Goal: Information Seeking & Learning: Learn about a topic

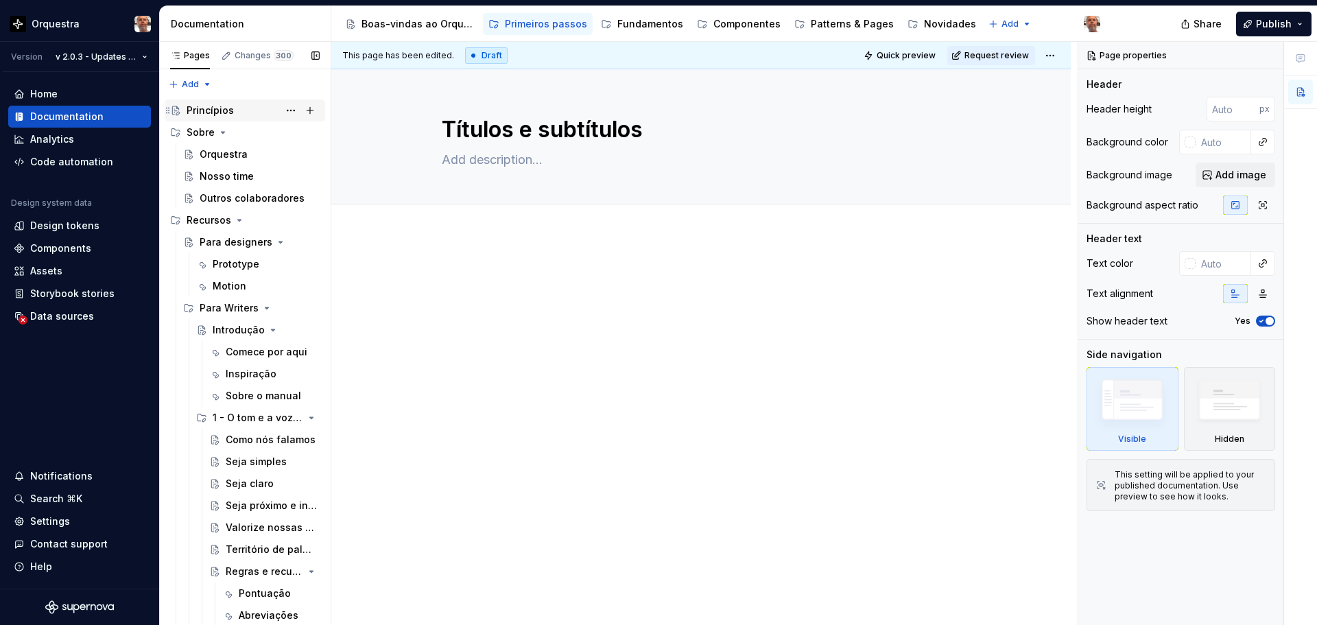
click at [220, 104] on div "Princípios" at bounding box center [210, 111] width 47 height 14
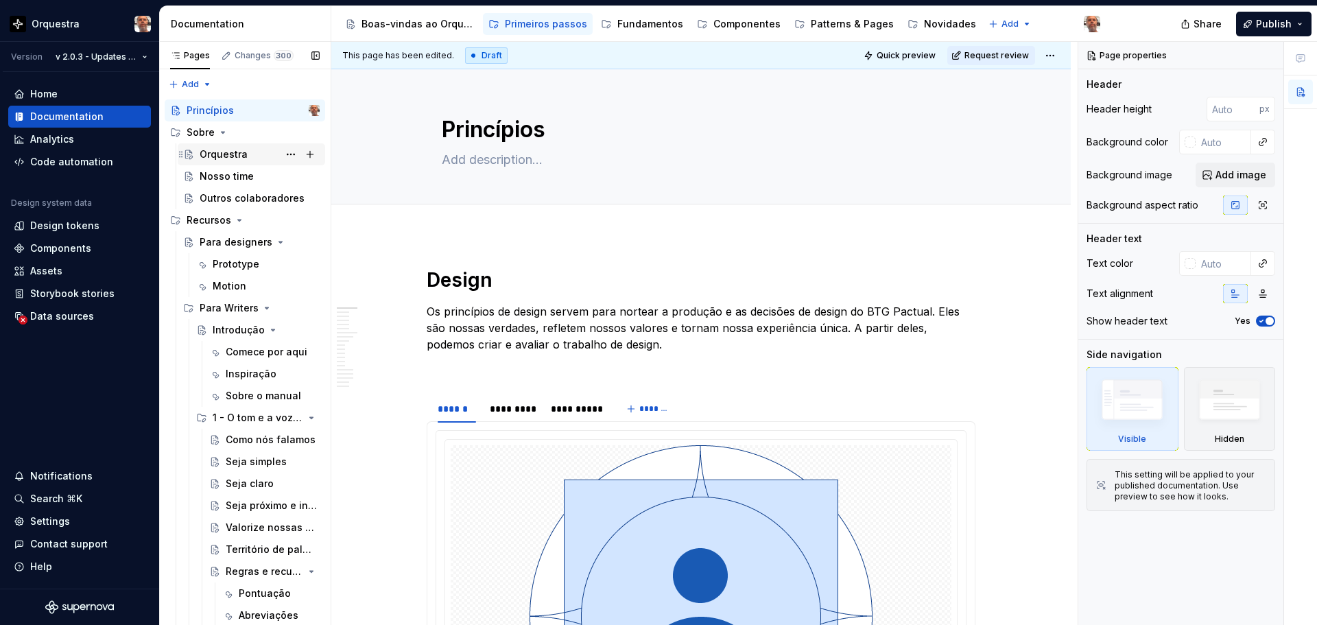
click at [232, 156] on div "Orquestra" at bounding box center [224, 154] width 48 height 14
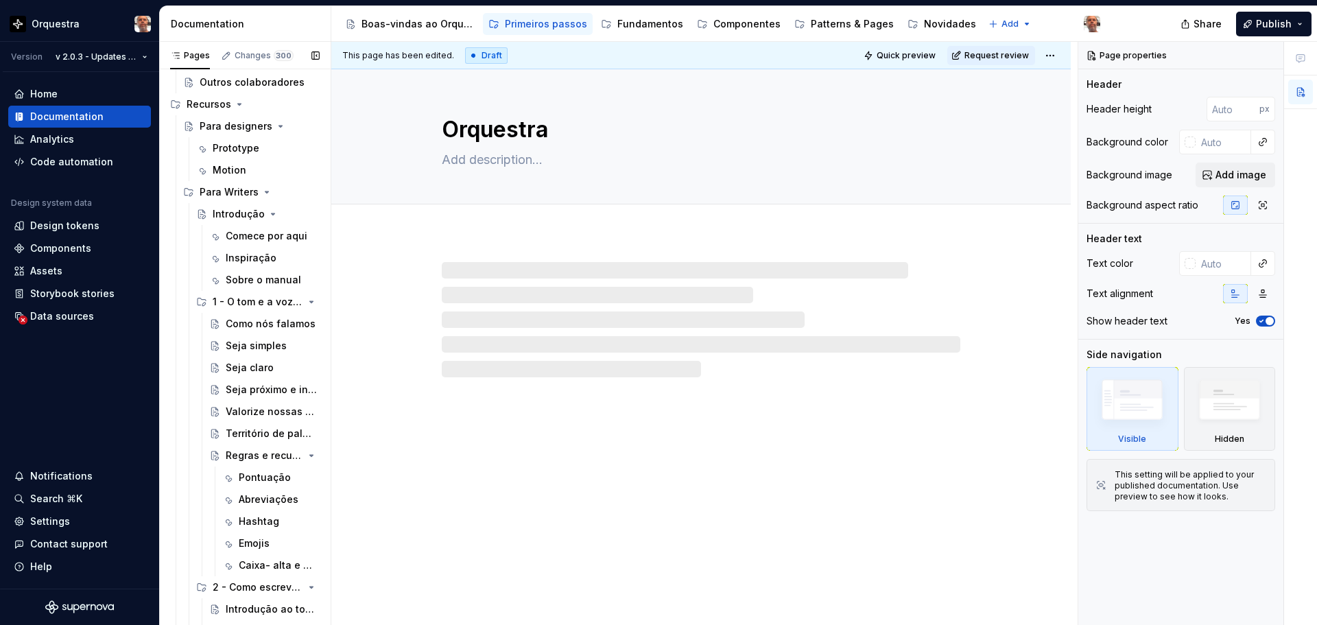
scroll to position [137, 0]
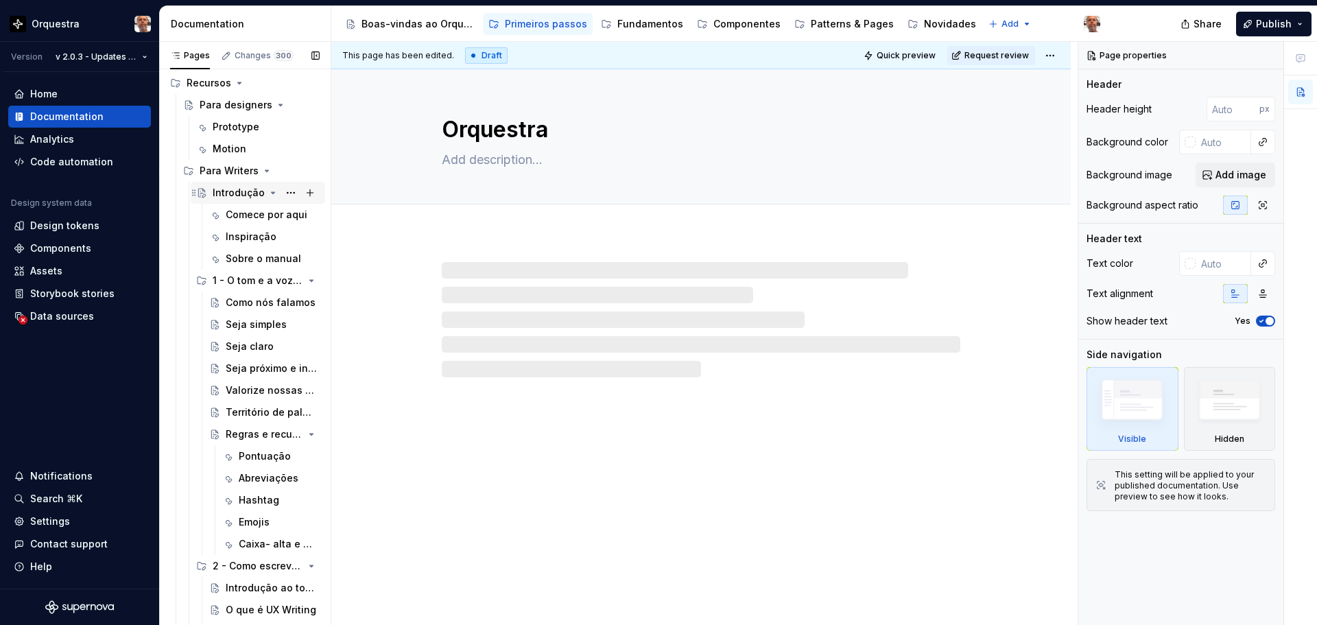
click at [226, 194] on div "Introdução" at bounding box center [239, 193] width 52 height 14
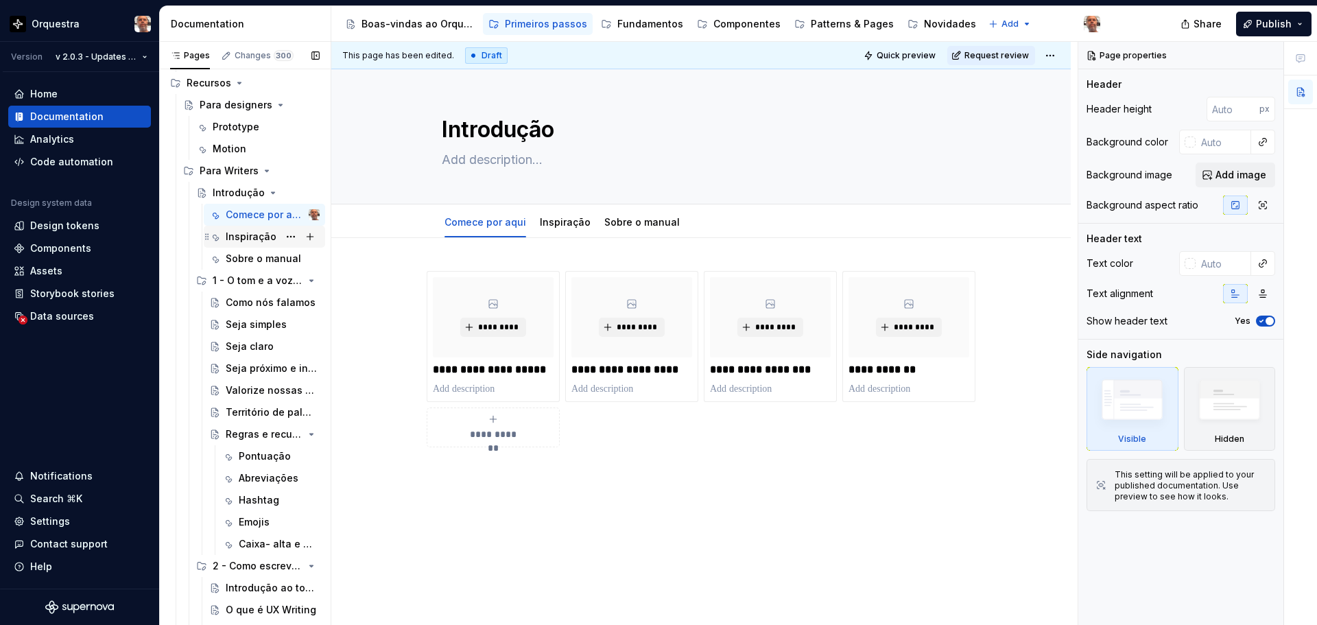
drag, startPoint x: 256, startPoint y: 235, endPoint x: 264, endPoint y: 230, distance: 9.3
click at [256, 235] on div "Inspiração" at bounding box center [251, 237] width 51 height 14
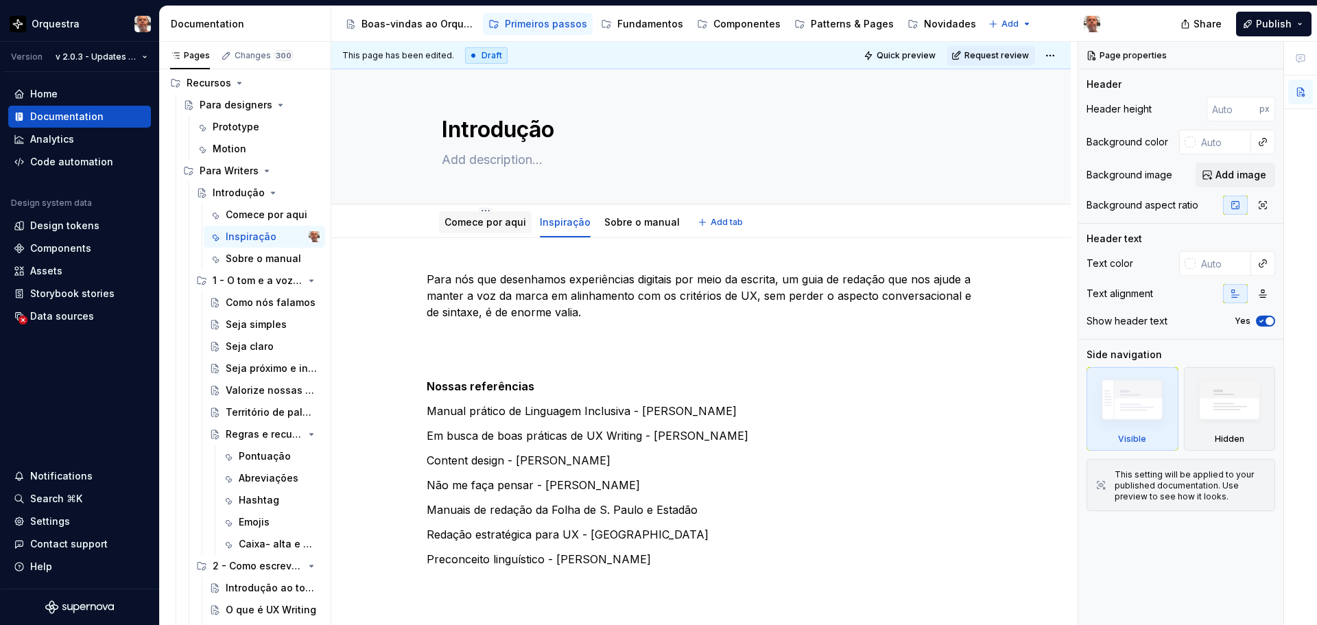
click at [491, 217] on link "Comece por aqui" at bounding box center [485, 222] width 82 height 12
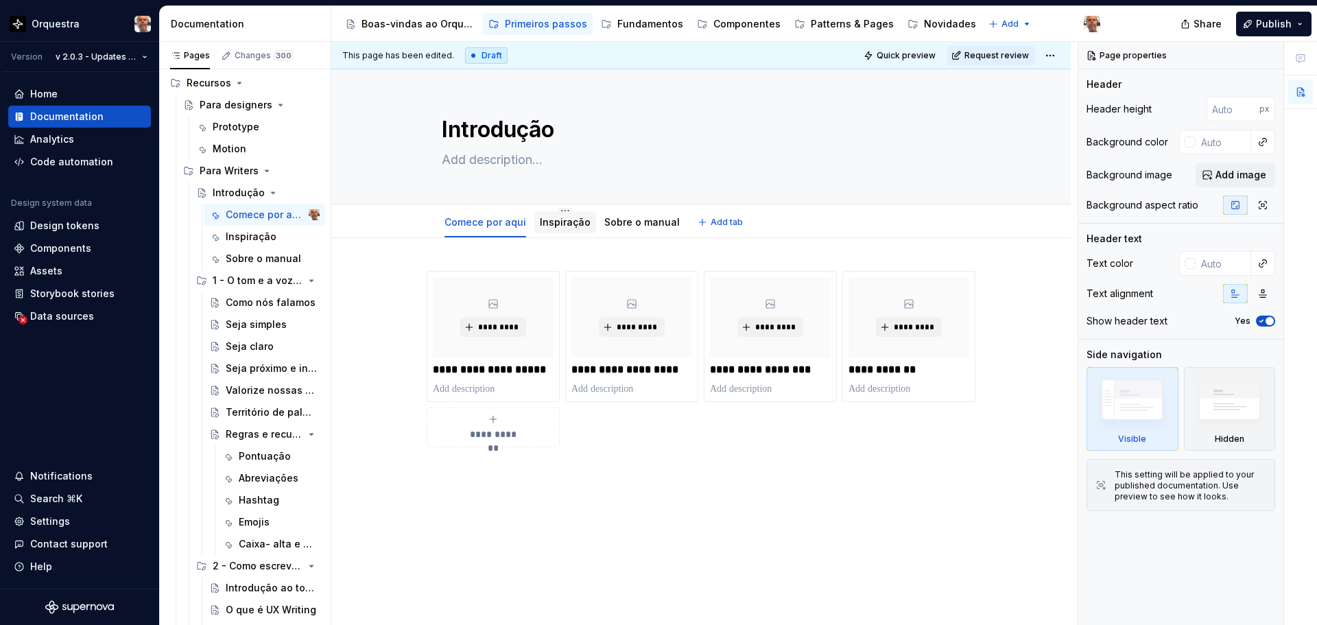
click at [551, 226] on link "Inspiração" at bounding box center [565, 222] width 51 height 12
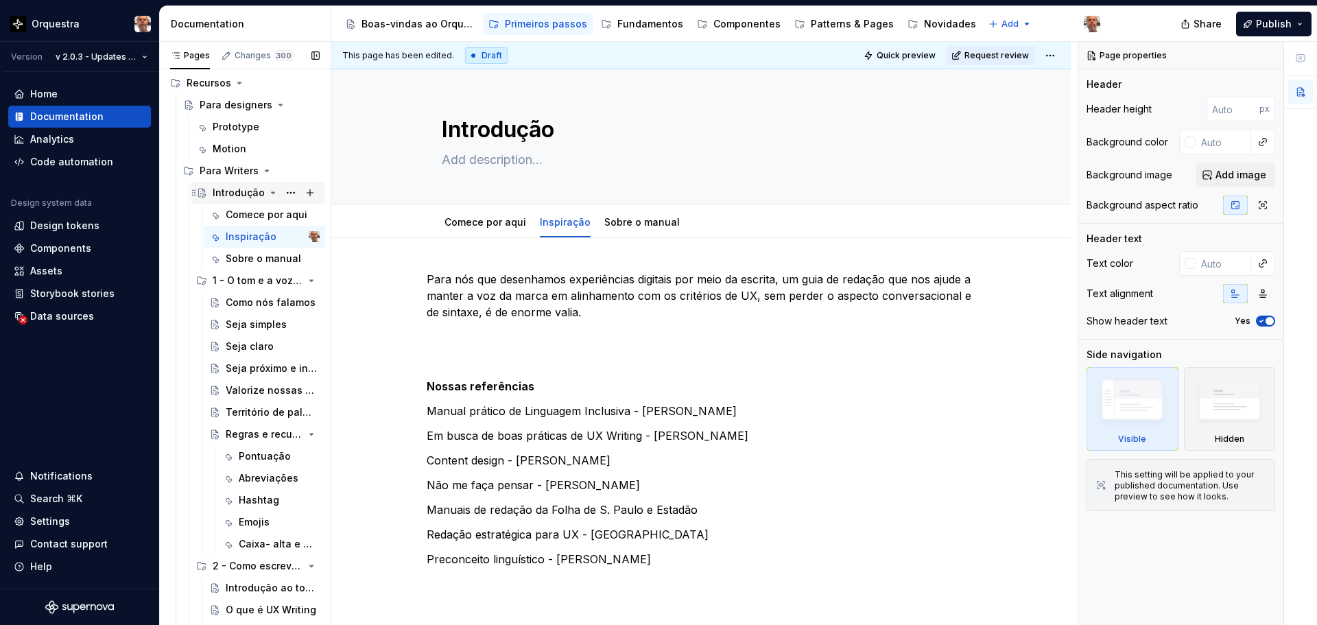
click at [232, 194] on div "Introdução" at bounding box center [239, 193] width 52 height 14
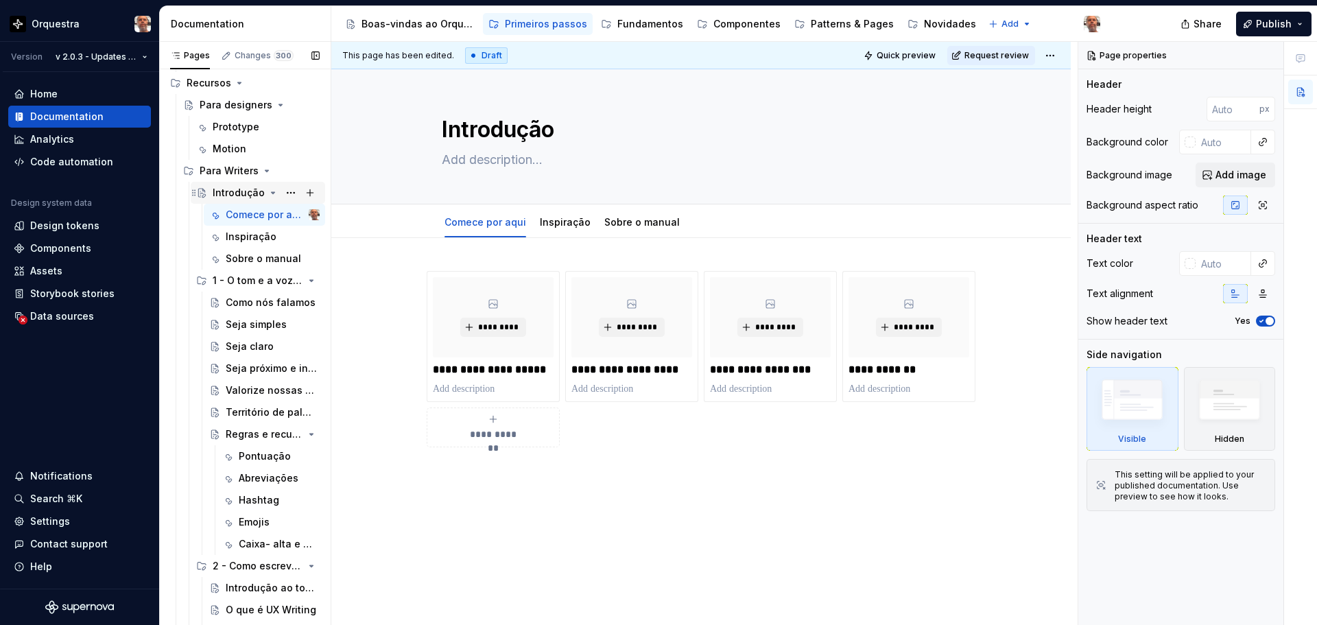
click at [237, 194] on div "Introdução" at bounding box center [239, 193] width 52 height 14
click at [233, 191] on div "Introdução" at bounding box center [239, 193] width 52 height 14
click at [254, 234] on div "Inspiração" at bounding box center [251, 237] width 51 height 14
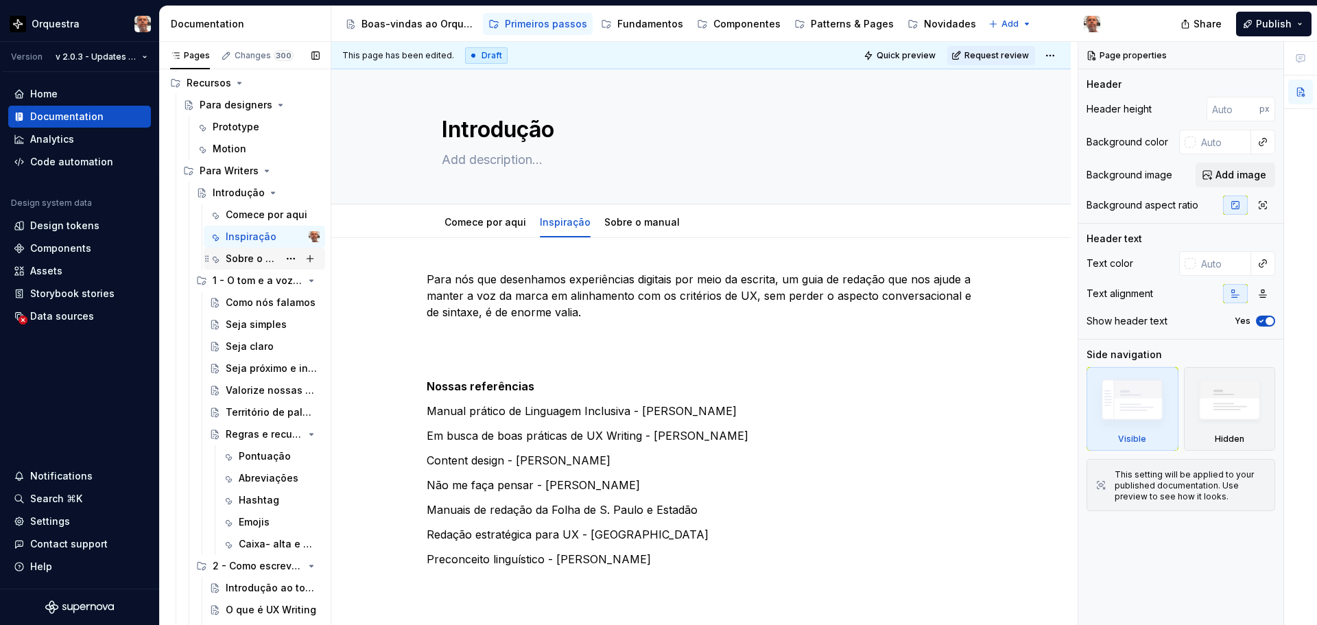
click at [254, 263] on div "Sobre o manual" at bounding box center [252, 259] width 53 height 14
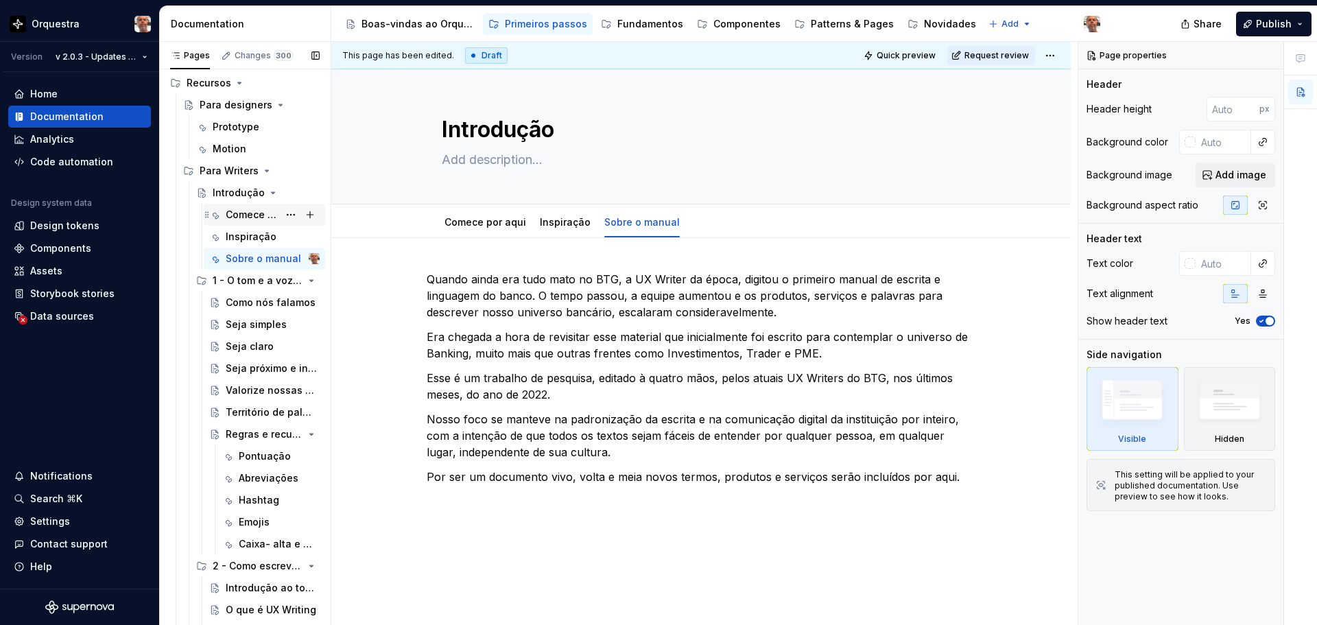
click at [242, 213] on div "Comece por aqui" at bounding box center [252, 215] width 53 height 14
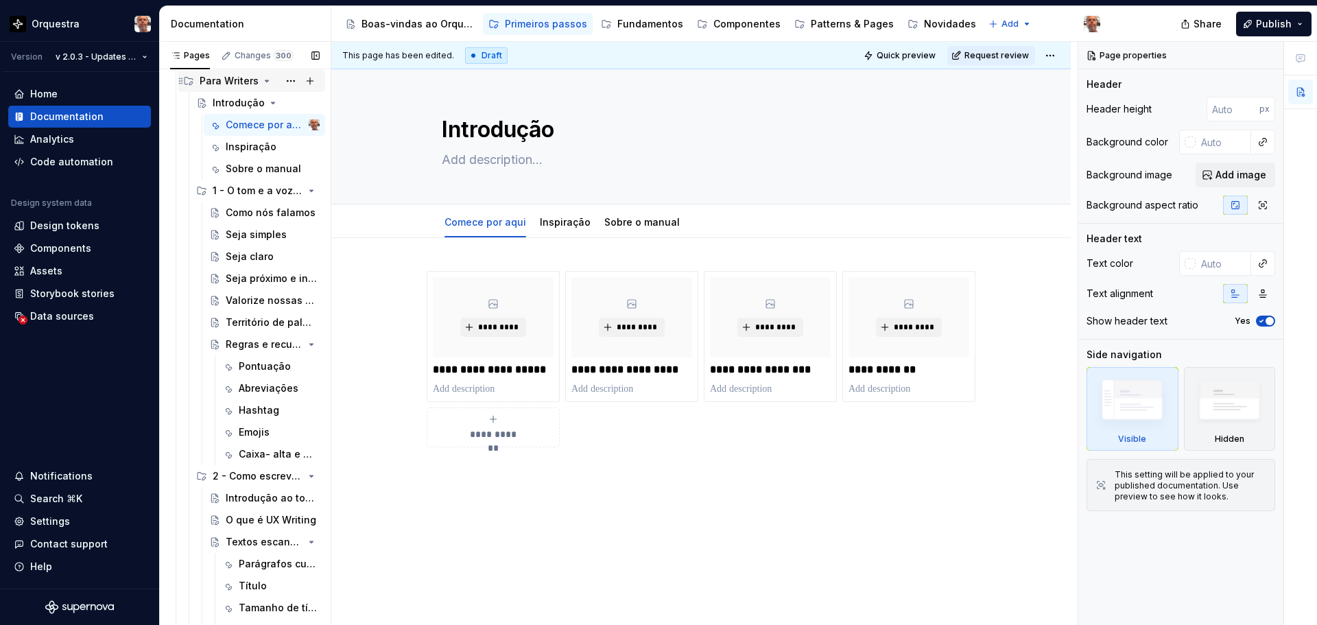
scroll to position [206, 0]
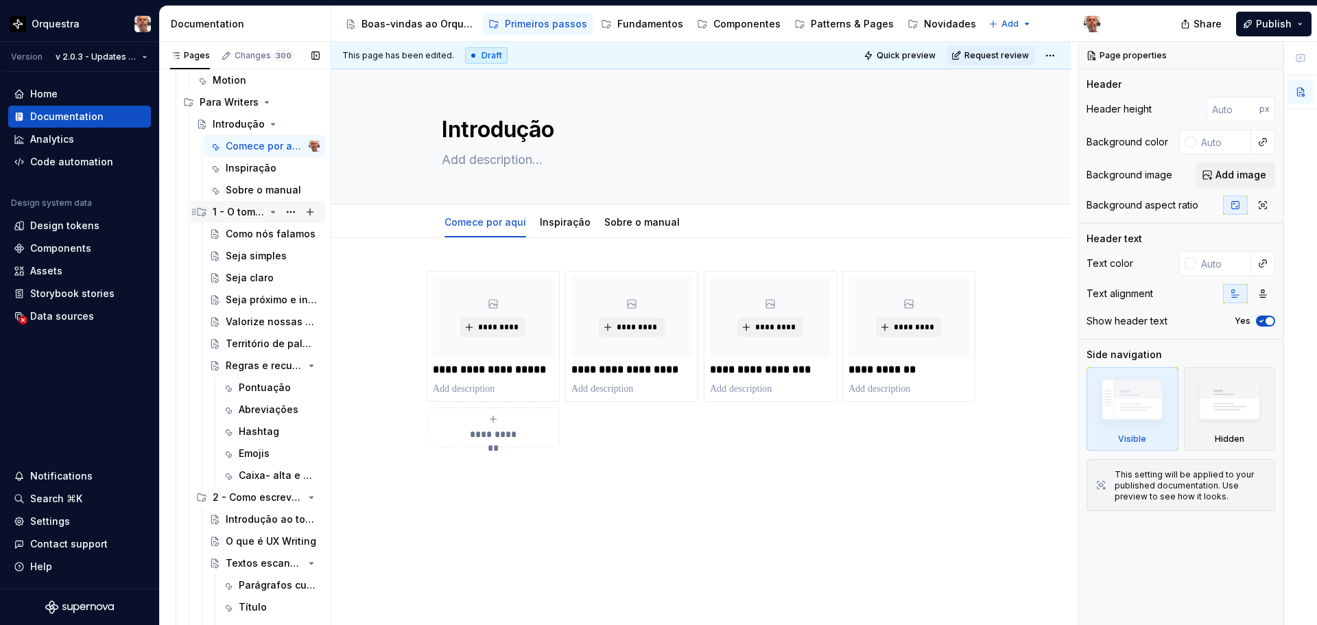
click at [249, 210] on div "1 - O tom e a voz do BTG" at bounding box center [239, 212] width 52 height 14
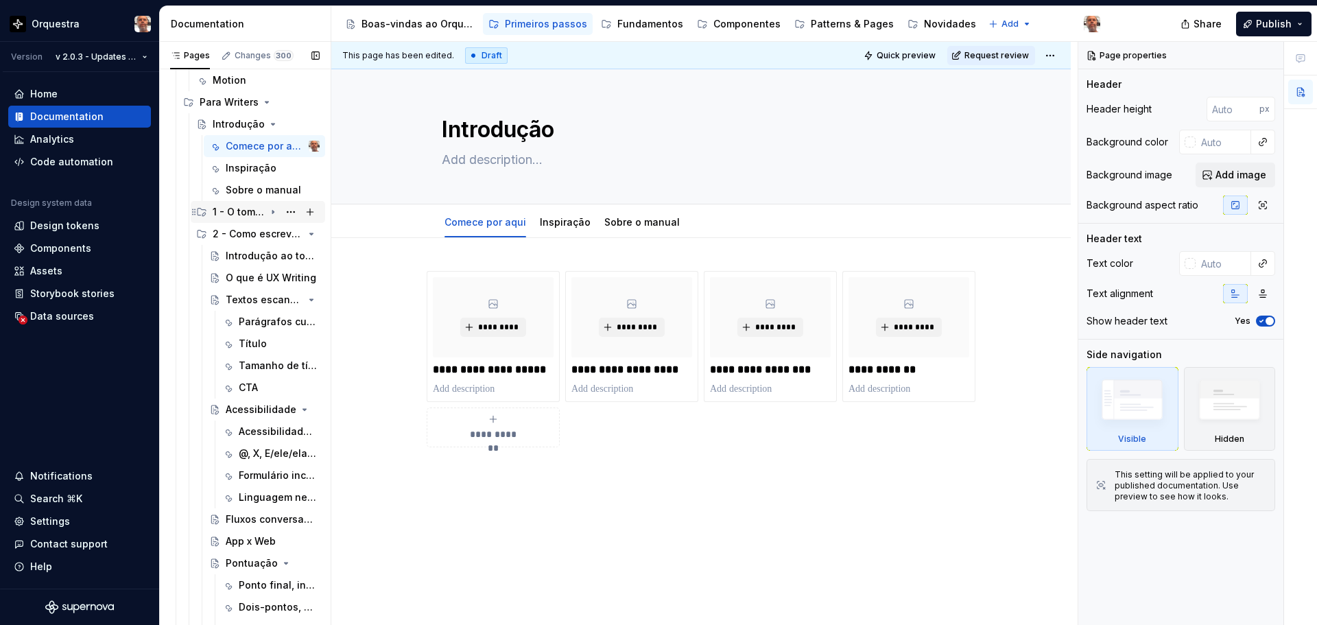
click at [249, 210] on div "1 - O tom e a voz do BTG" at bounding box center [239, 212] width 52 height 14
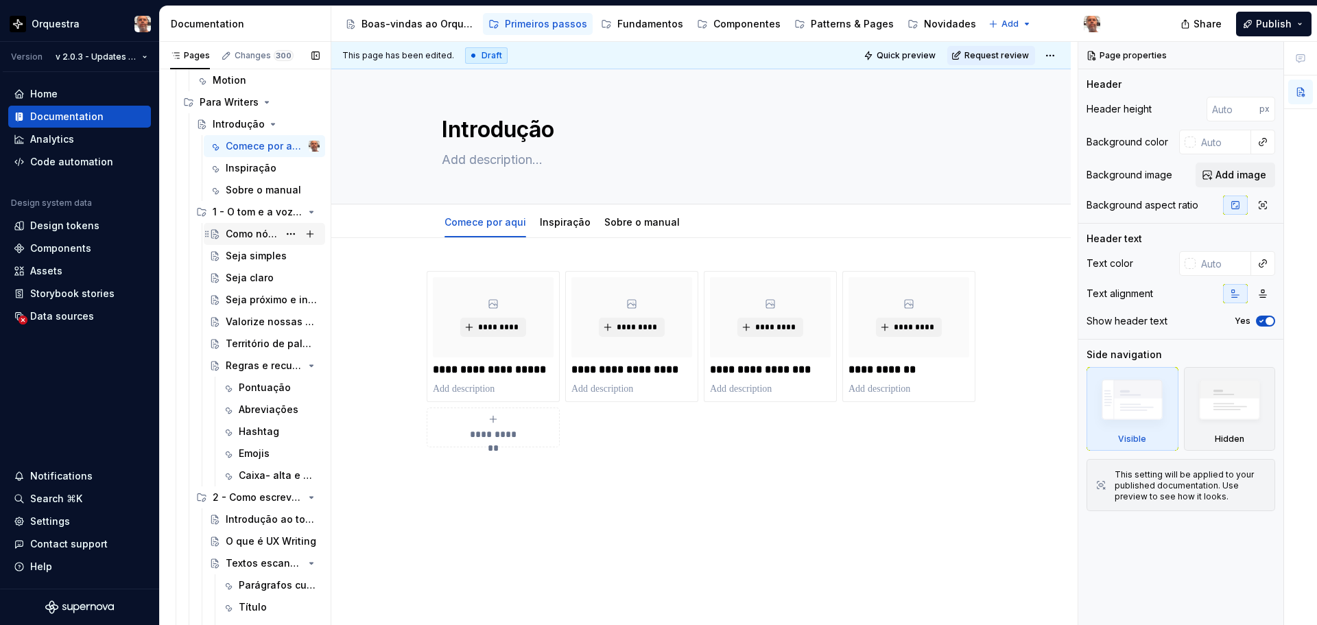
click at [237, 240] on div "Como nós falamos" at bounding box center [252, 234] width 53 height 14
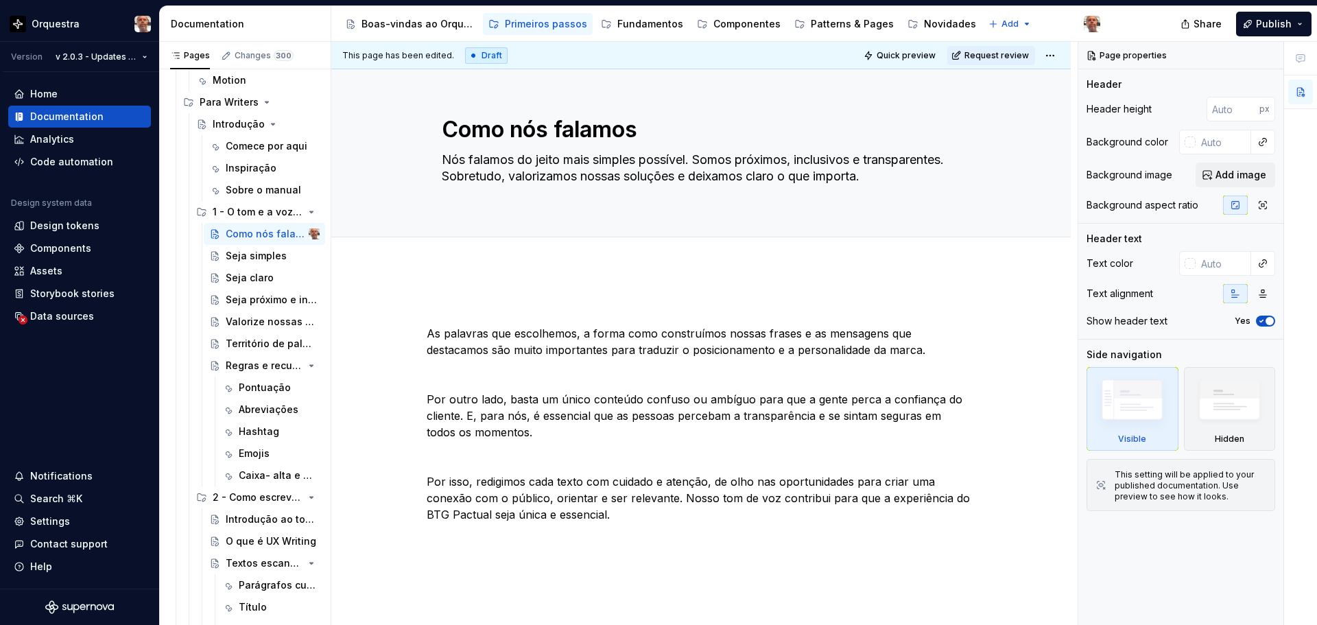
type textarea "*"
